Goal: Entertainment & Leisure: Consume media (video, audio)

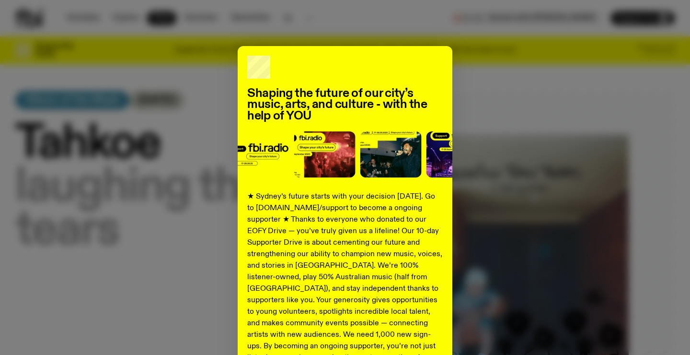
click at [188, 154] on div "Shaping the future of our city’s music, arts, and culture - with the help of YO…" at bounding box center [344, 243] width 659 height 394
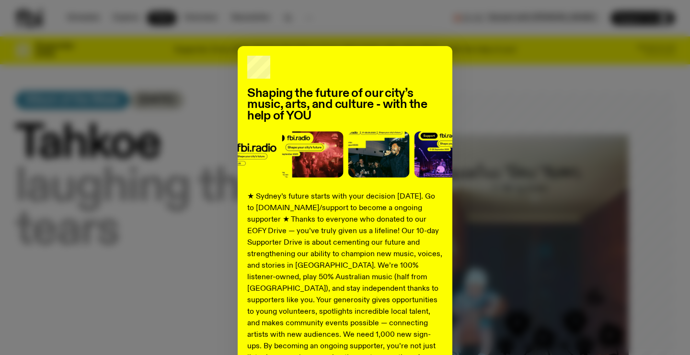
click at [443, 64] on div "Shaping the future of our city’s music, arts, and culture - with the help of YO…" at bounding box center [345, 243] width 215 height 394
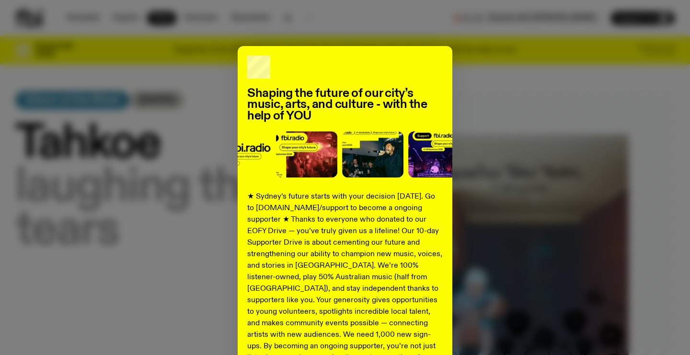
scroll to position [119, 0]
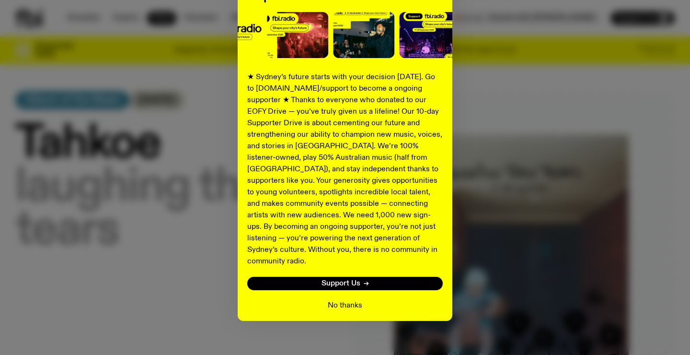
click at [355, 299] on button "No thanks" at bounding box center [345, 304] width 34 height 11
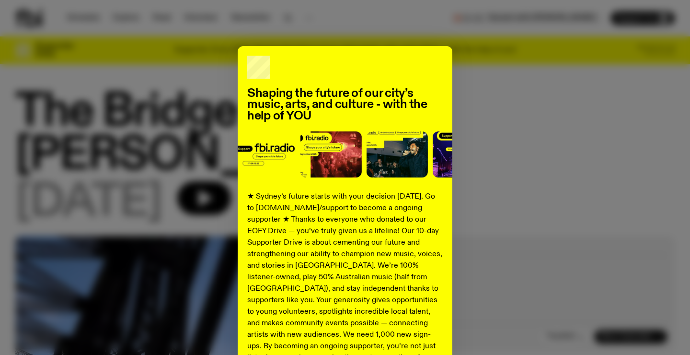
click at [557, 172] on div "Shaping the future of our city’s music, arts, and culture - with the help of YO…" at bounding box center [344, 243] width 659 height 394
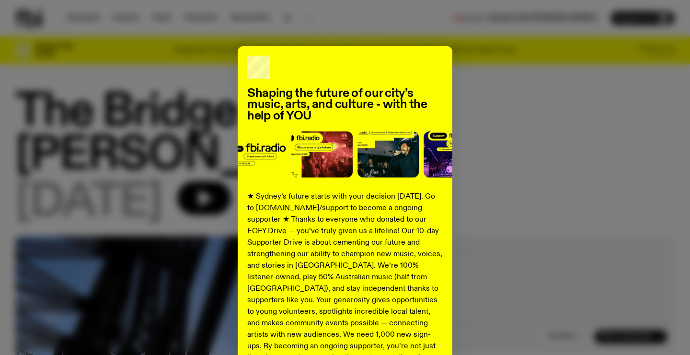
scroll to position [119, 0]
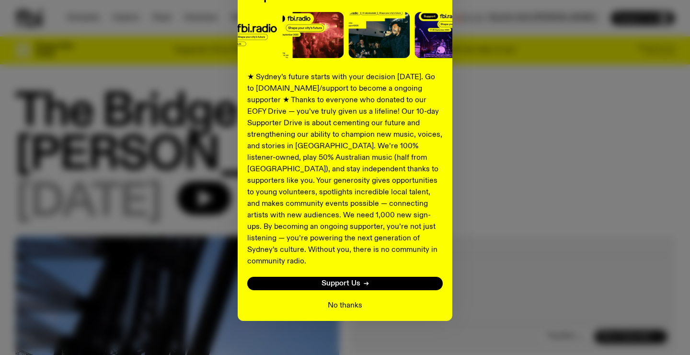
click at [344, 299] on button "No thanks" at bounding box center [345, 304] width 34 height 11
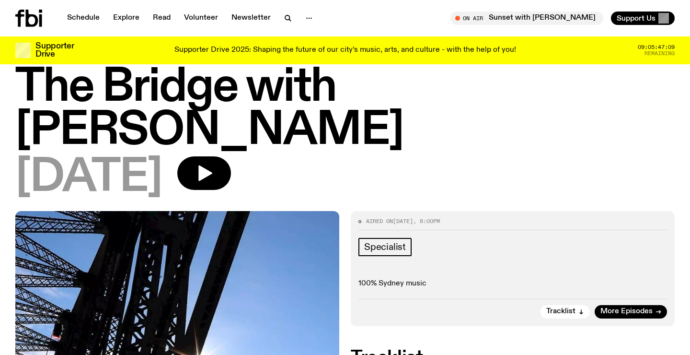
scroll to position [0, 0]
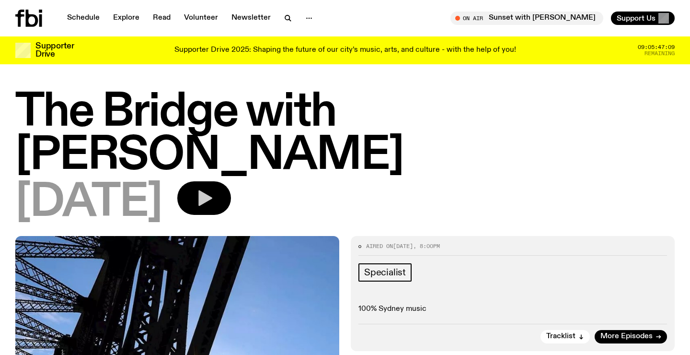
click at [231, 181] on button "button" at bounding box center [204, 198] width 54 height 34
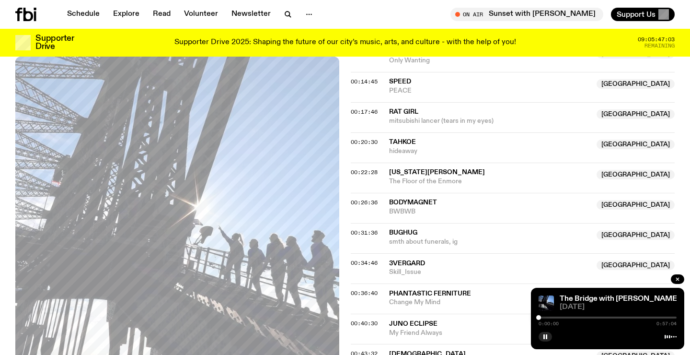
scroll to position [445, 0]
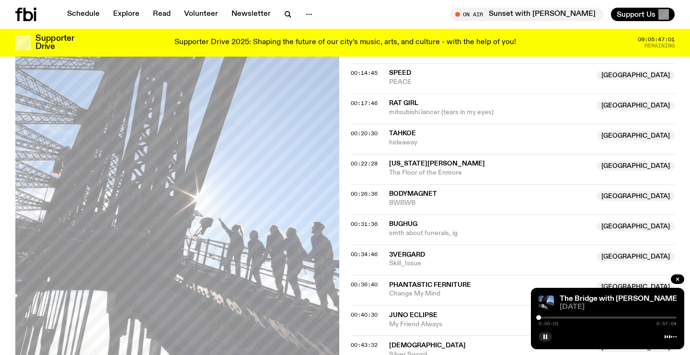
drag, startPoint x: 571, startPoint y: 317, endPoint x: 584, endPoint y: 320, distance: 13.2
click at [584, 320] on div "0:00:01 0:57:04" at bounding box center [608, 319] width 138 height 11
click at [578, 317] on div at bounding box center [608, 317] width 138 height 2
click at [581, 316] on div at bounding box center [608, 317] width 138 height 2
click at [583, 318] on div "0:17:39 0:57:04" at bounding box center [608, 319] width 138 height 11
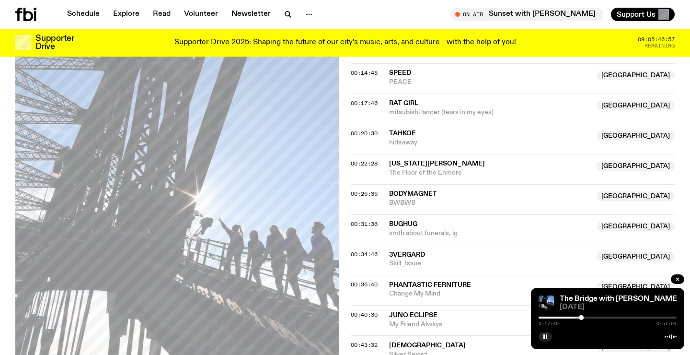
click at [585, 318] on div "0:17:40 0:57:04" at bounding box center [608, 319] width 138 height 11
click at [585, 317] on div at bounding box center [608, 317] width 138 height 2
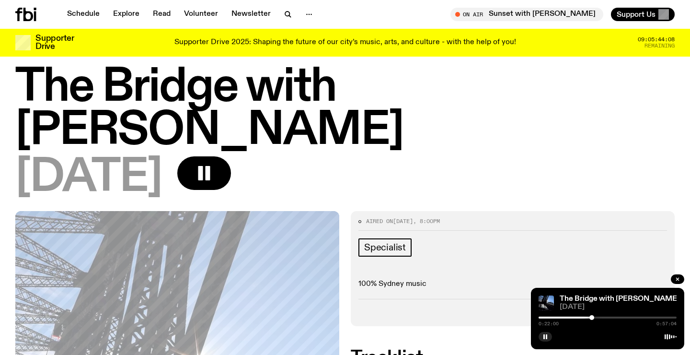
scroll to position [0, 0]
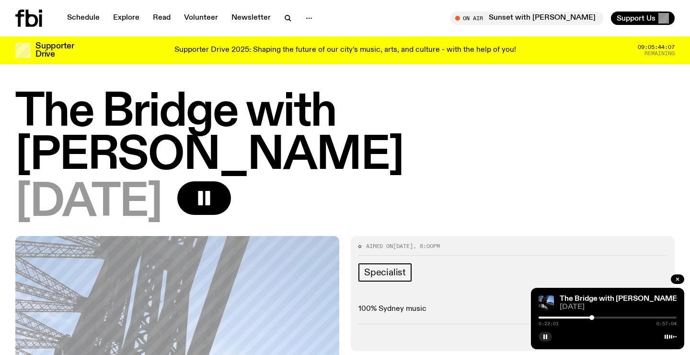
click at [38, 9] on div "Schedule Explore Read Volunteer Newsletter On Air Sunset with Tangela Tune in l…" at bounding box center [345, 18] width 690 height 36
click at [37, 17] on icon at bounding box center [28, 18] width 27 height 17
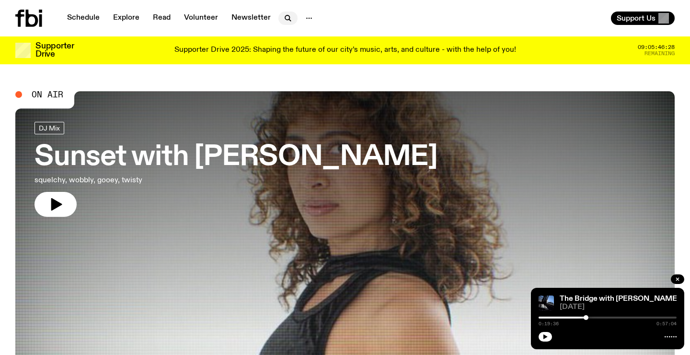
click at [285, 13] on icon "button" at bounding box center [287, 17] width 11 height 11
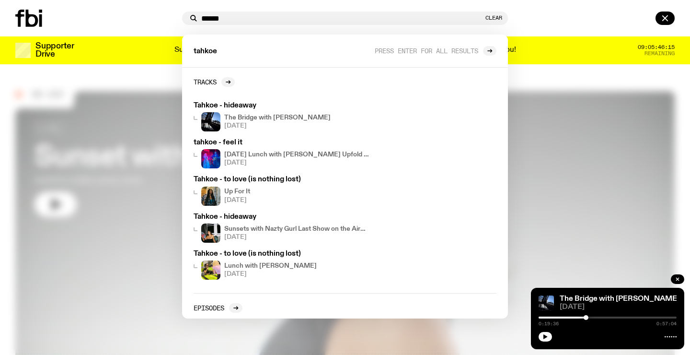
type input "******"
click at [566, 69] on div at bounding box center [345, 177] width 690 height 355
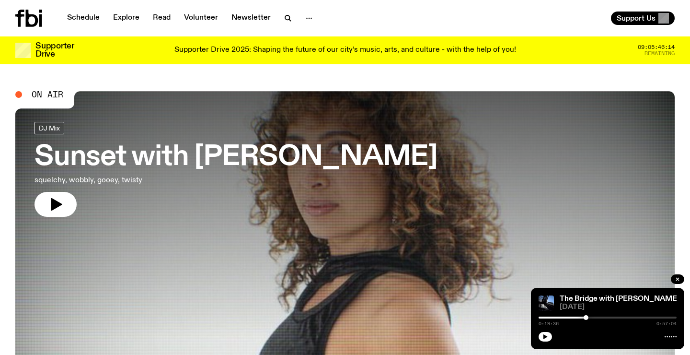
click at [46, 18] on div at bounding box center [38, 18] width 46 height 17
click at [39, 19] on icon at bounding box center [28, 18] width 27 height 17
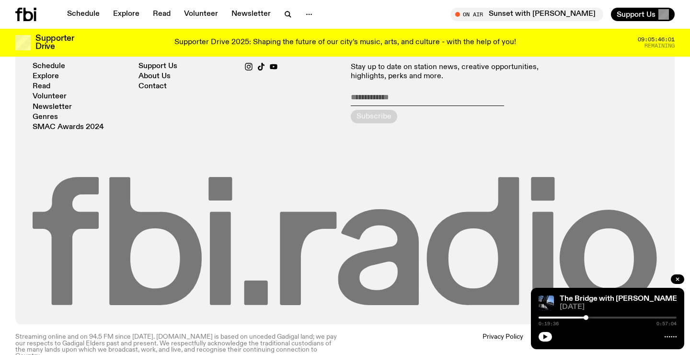
scroll to position [2123, 0]
